Goal: Book appointment/travel/reservation

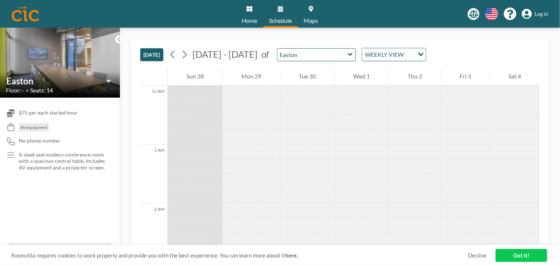
scroll to position [486, 0]
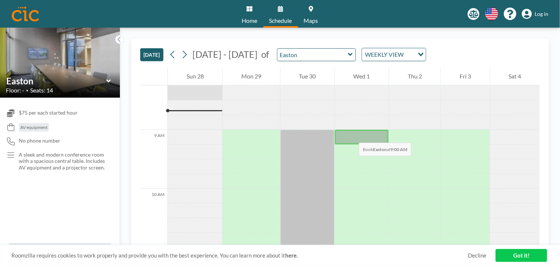
click at [351, 135] on div at bounding box center [362, 136] width 54 height 15
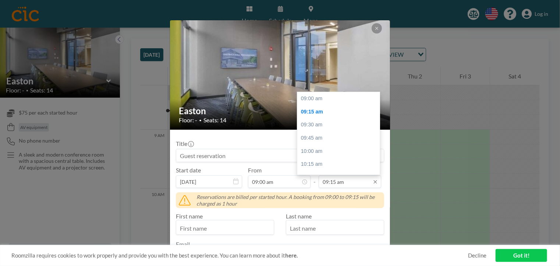
scroll to position [13, 0]
click at [350, 182] on input "09:15 am" at bounding box center [350, 181] width 63 height 13
click at [305, 166] on div "05:00 pm" at bounding box center [340, 167] width 86 height 13
type input "05:00 pm"
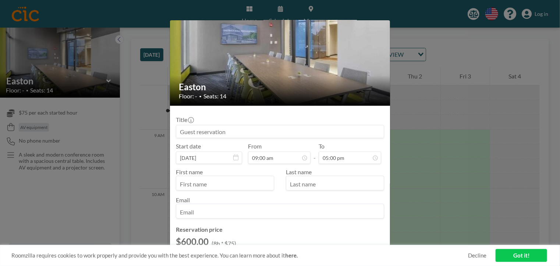
scroll to position [37, 0]
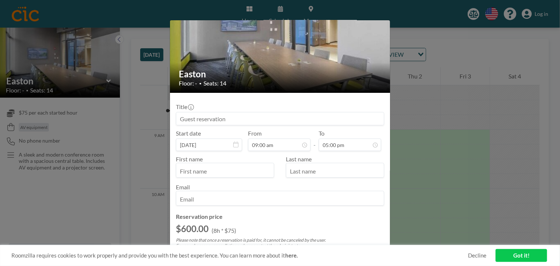
click at [193, 169] on input "text" at bounding box center [224, 170] width 97 height 13
type input "[PERSON_NAME]"
click at [294, 167] on input "text" at bounding box center [334, 170] width 97 height 13
type input "[PERSON_NAME]"
click at [183, 199] on input "email" at bounding box center [279, 198] width 207 height 13
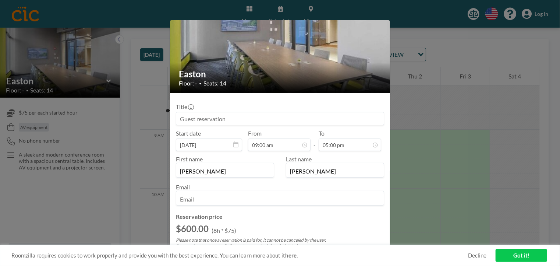
type input "[EMAIL_ADDRESS][DOMAIN_NAME]"
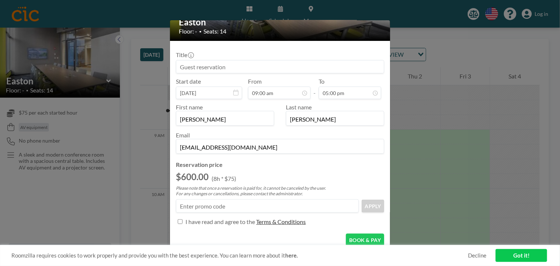
scroll to position [107, 0]
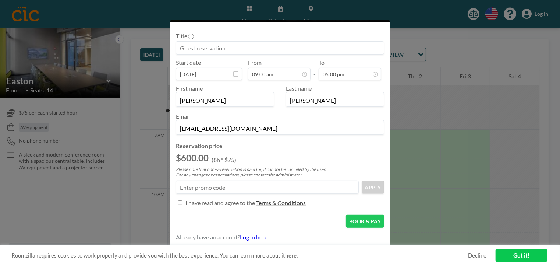
click at [180, 201] on input "Title" at bounding box center [180, 202] width 5 height 5
checkbox input "true"
click at [356, 219] on button "BOOK & PAY" at bounding box center [365, 220] width 38 height 13
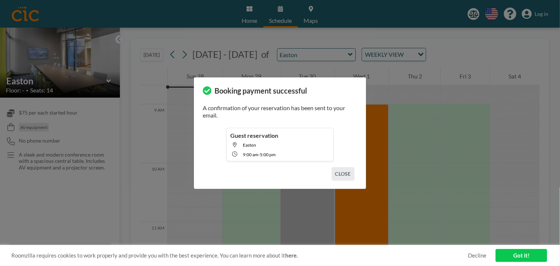
scroll to position [515, 0]
click at [348, 173] on button "CLOSE" at bounding box center [343, 173] width 22 height 13
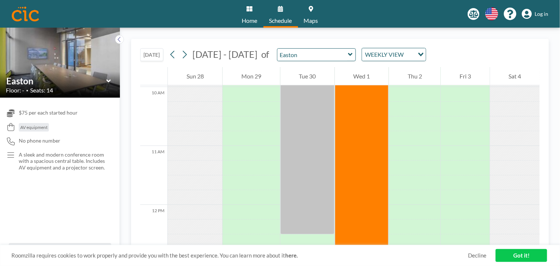
scroll to position [589, 0]
click at [519, 256] on link "Got it!" at bounding box center [520, 255] width 51 height 13
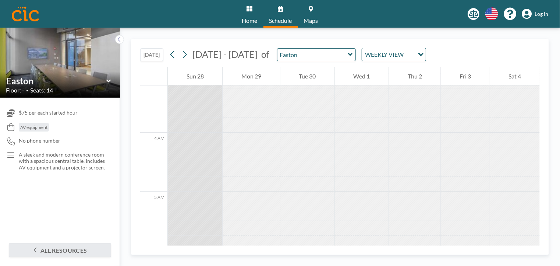
scroll to position [184, 0]
